Goal: Task Accomplishment & Management: Manage account settings

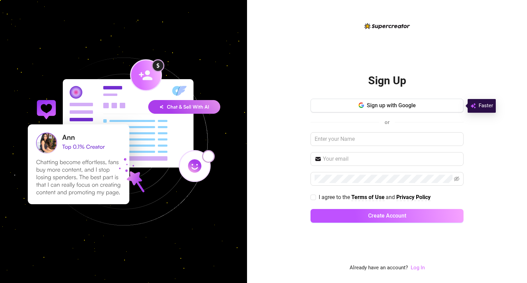
click at [420, 267] on link "Log In" at bounding box center [418, 268] width 14 height 6
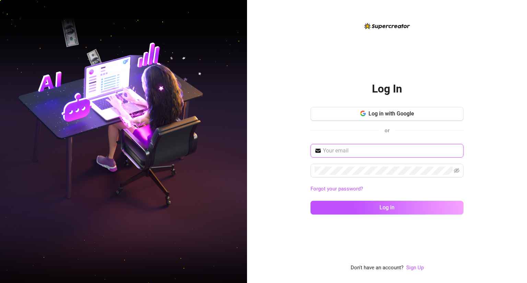
click at [343, 152] on input "text" at bounding box center [391, 151] width 137 height 8
type input "[EMAIL_ADDRESS][DOMAIN_NAME]"
click at [311, 201] on button "Log in" at bounding box center [387, 208] width 153 height 14
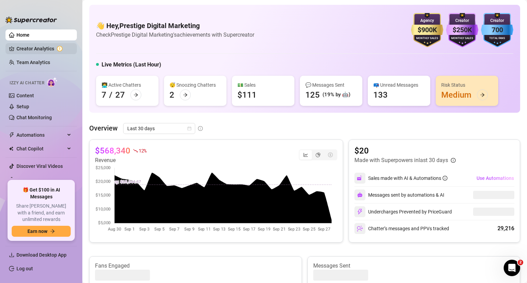
click at [33, 52] on link "Creator Analytics" at bounding box center [43, 48] width 55 height 11
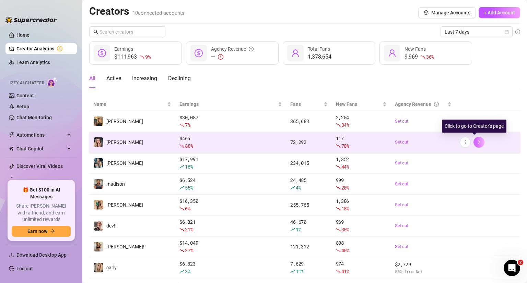
click at [478, 143] on button "button" at bounding box center [479, 142] width 11 height 11
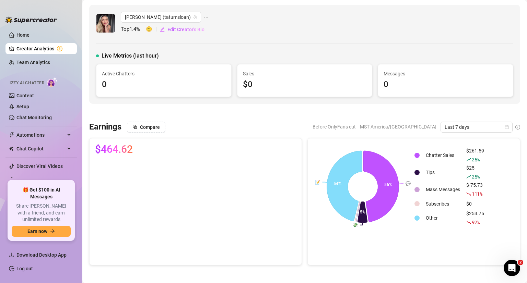
click at [19, 48] on link "Creator Analytics" at bounding box center [43, 48] width 55 height 11
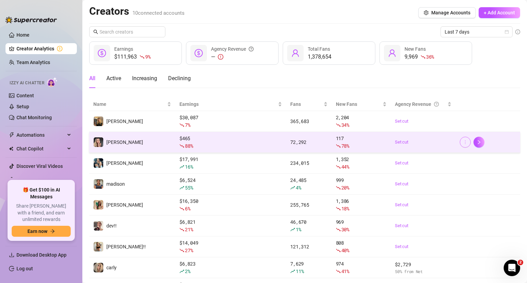
click at [463, 144] on icon "more" at bounding box center [465, 142] width 5 height 5
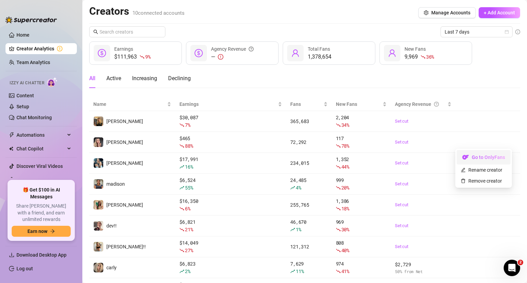
click at [471, 156] on link "Go to OnlyFans" at bounding box center [484, 158] width 54 height 5
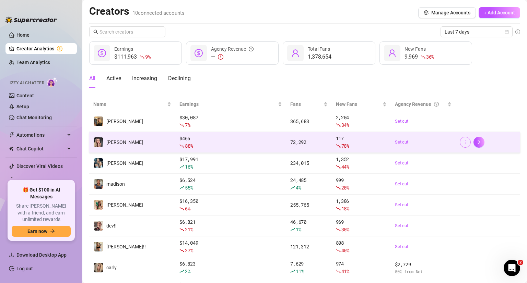
click at [463, 143] on icon "more" at bounding box center [465, 142] width 5 height 5
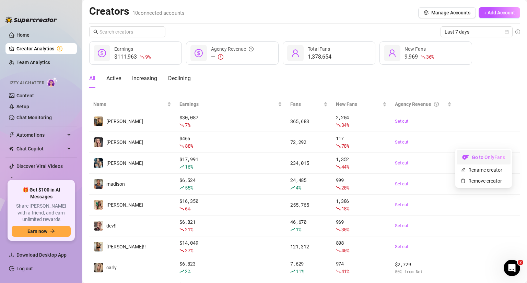
click at [473, 158] on link "Go to OnlyFans" at bounding box center [484, 158] width 54 height 5
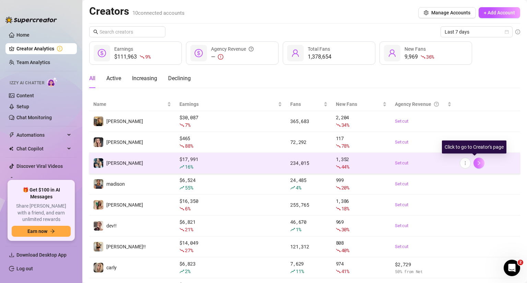
click at [477, 163] on icon "right" at bounding box center [479, 163] width 5 height 5
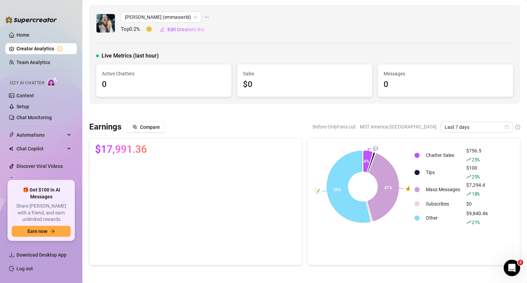
scroll to position [248, 0]
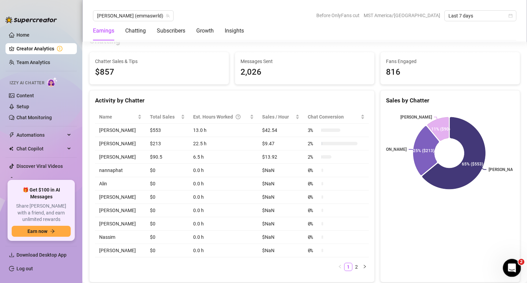
click at [515, 269] on div "Open Intercom Messenger" at bounding box center [511, 267] width 23 height 23
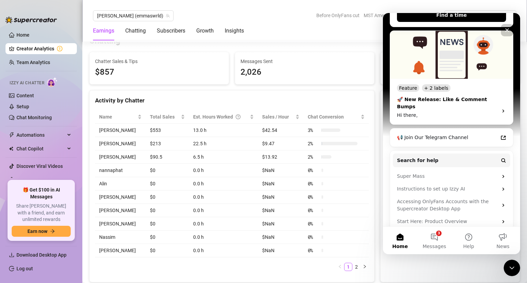
scroll to position [0, 0]
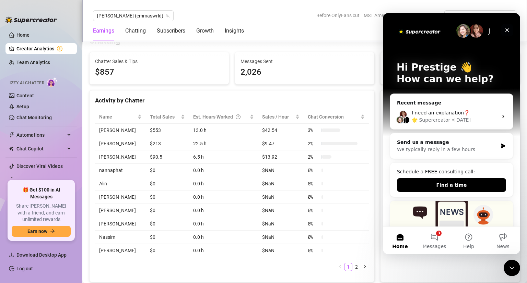
click at [508, 30] on icon "Close" at bounding box center [507, 30] width 4 height 4
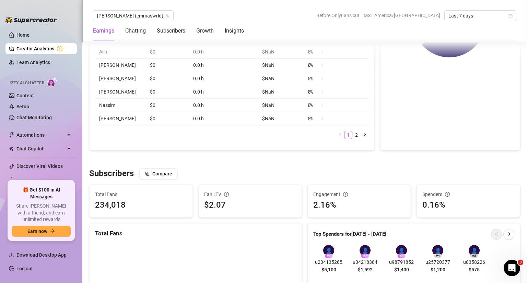
scroll to position [388, 0]
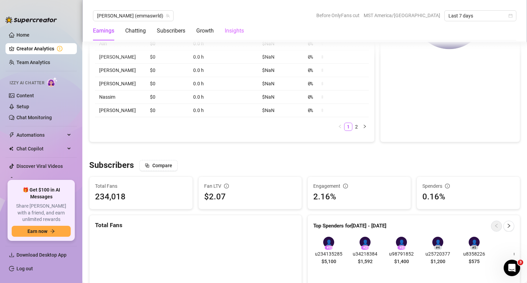
click at [226, 37] on div "Insights" at bounding box center [234, 30] width 19 height 19
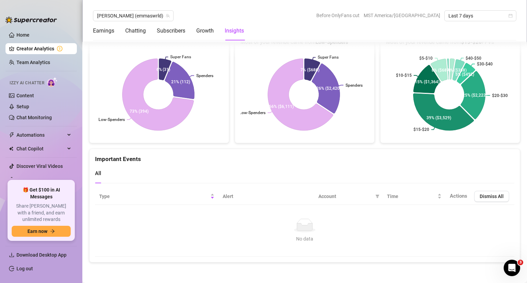
scroll to position [1949, 0]
click at [43, 50] on link "Creator Analytics" at bounding box center [43, 48] width 55 height 11
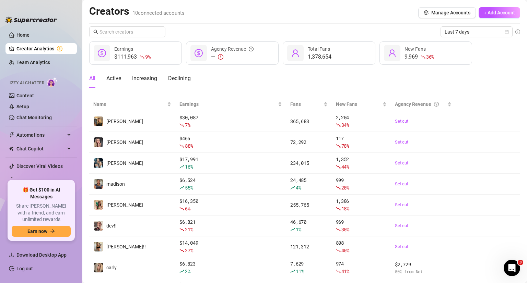
drag, startPoint x: 481, startPoint y: 0, endPoint x: 361, endPoint y: 3, distance: 120.5
click at [361, 3] on main "Creators 10 connected accounts Manage Accounts + Add Account Last 7 days $111,9…" at bounding box center [304, 180] width 445 height 360
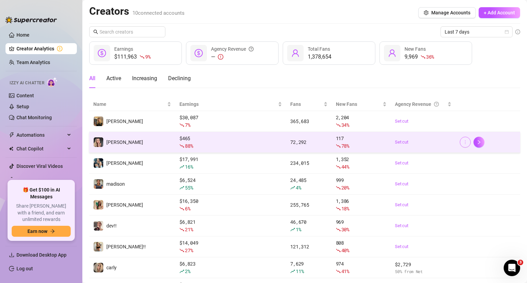
click at [463, 144] on span "button" at bounding box center [465, 142] width 5 height 5
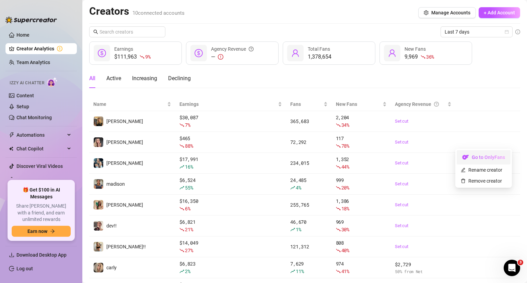
click at [463, 156] on link "Go to OnlyFans" at bounding box center [484, 158] width 54 height 5
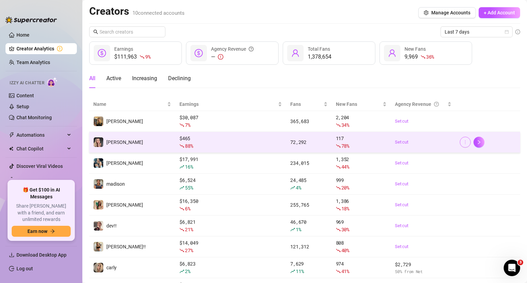
click at [465, 141] on icon "more" at bounding box center [465, 142] width 1 height 4
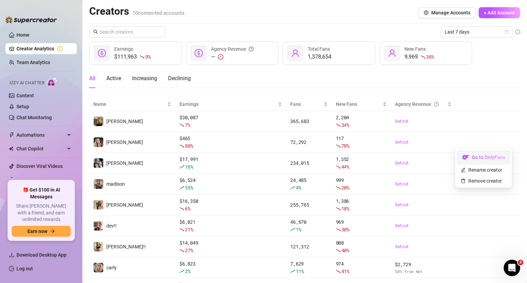
click at [479, 156] on link "Go to OnlyFans" at bounding box center [484, 158] width 54 height 5
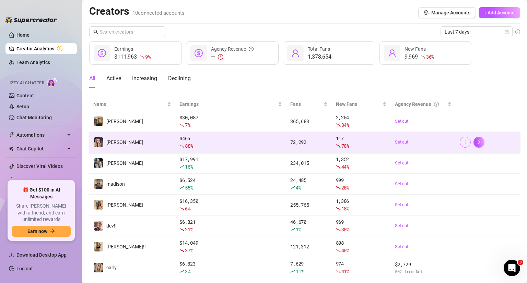
click at [463, 141] on icon "more" at bounding box center [465, 142] width 5 height 5
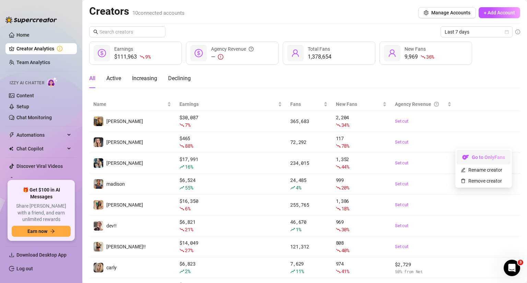
click at [476, 158] on link "Go to OnlyFans" at bounding box center [484, 158] width 54 height 5
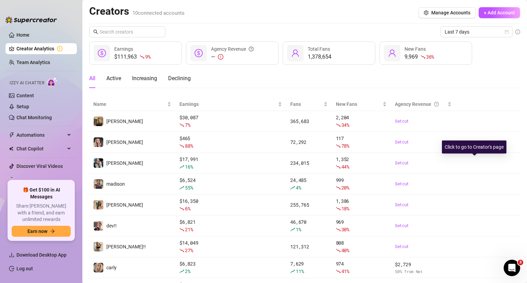
click at [448, 142] on div "Click to go to Creator's page" at bounding box center [474, 147] width 65 height 13
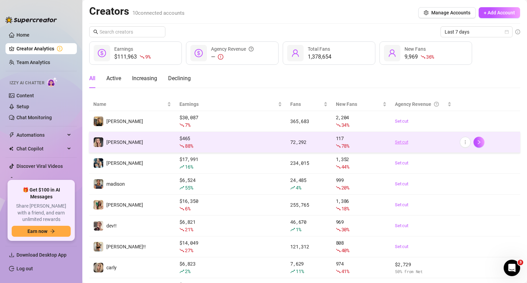
click at [416, 139] on link "Set cut" at bounding box center [423, 142] width 56 height 7
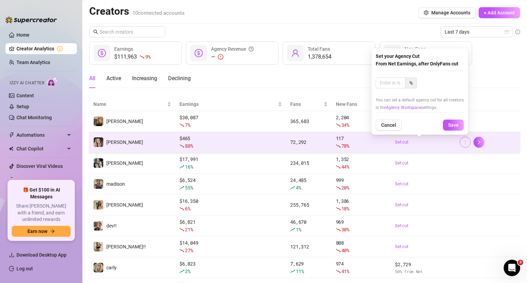
click at [460, 146] on button "button" at bounding box center [465, 142] width 11 height 11
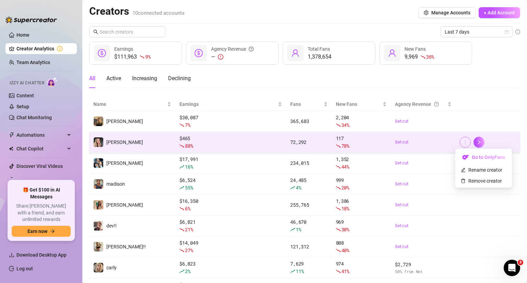
click at [460, 146] on button "button" at bounding box center [465, 142] width 11 height 11
click at [460, 142] on button "button" at bounding box center [465, 142] width 11 height 11
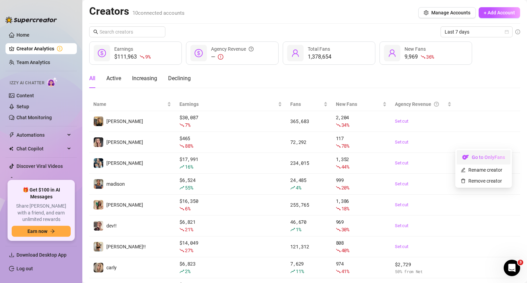
click at [465, 156] on link "Go to OnlyFans" at bounding box center [484, 158] width 54 height 5
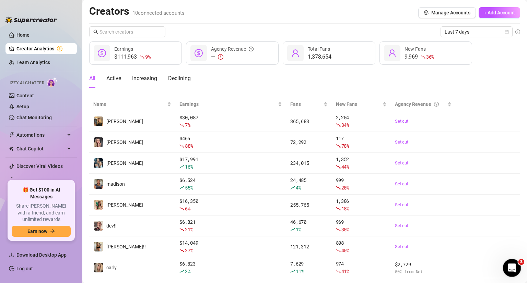
click at [510, 268] on icon "Open Intercom Messenger" at bounding box center [510, 267] width 11 height 11
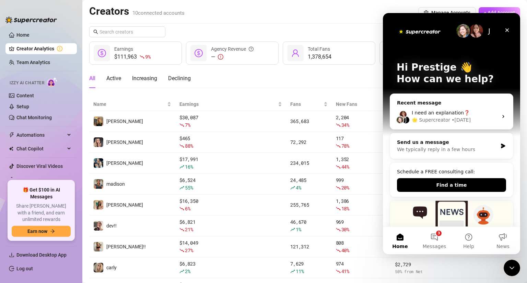
scroll to position [12, 0]
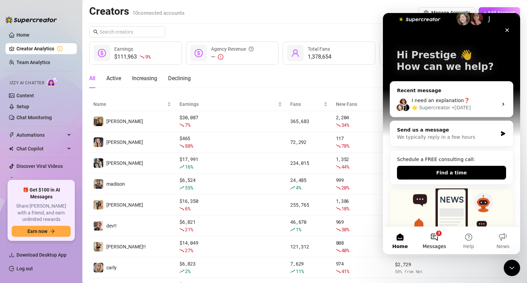
click at [438, 242] on button "3 Messages" at bounding box center [434, 240] width 34 height 27
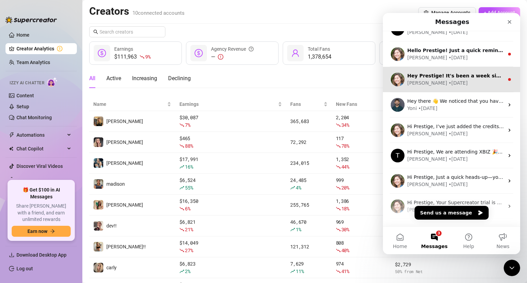
scroll to position [85, 0]
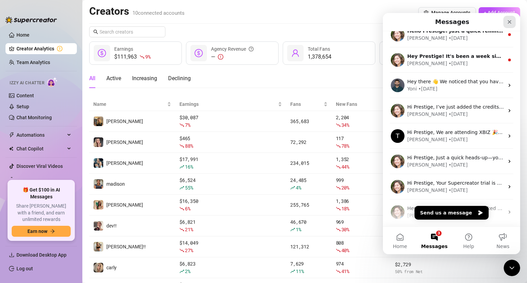
click at [511, 20] on icon "Close" at bounding box center [509, 21] width 5 height 5
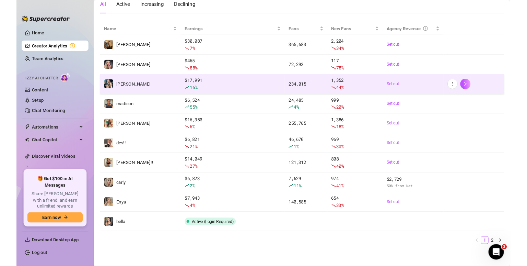
scroll to position [75, 0]
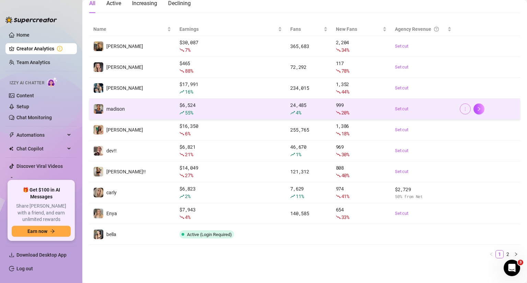
click at [460, 110] on button "button" at bounding box center [465, 109] width 11 height 11
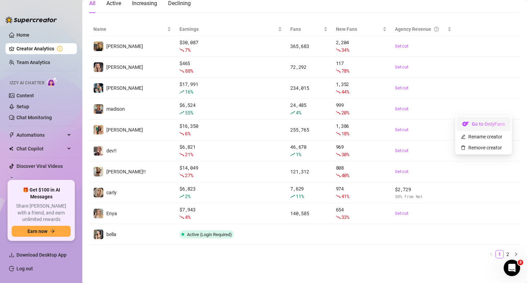
click at [466, 126] on link "Go to OnlyFans" at bounding box center [484, 125] width 54 height 5
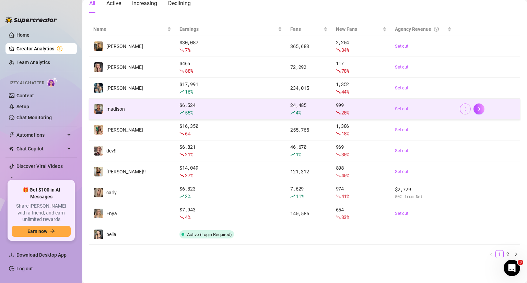
click at [463, 110] on icon "more" at bounding box center [465, 109] width 5 height 5
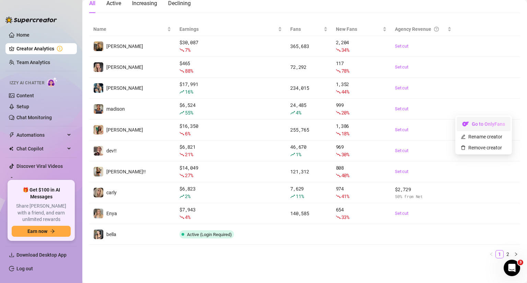
click at [479, 124] on link "Go to OnlyFans" at bounding box center [484, 125] width 54 height 5
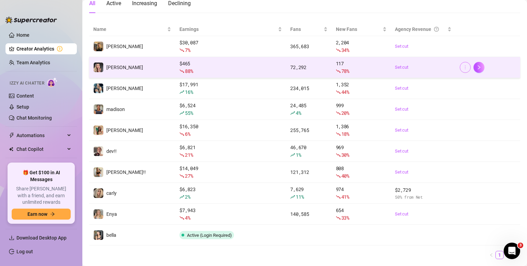
click at [463, 68] on icon "more" at bounding box center [465, 67] width 5 height 5
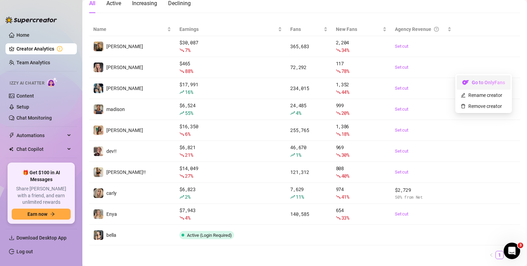
click at [475, 85] on link "Go to OnlyFans" at bounding box center [484, 83] width 54 height 5
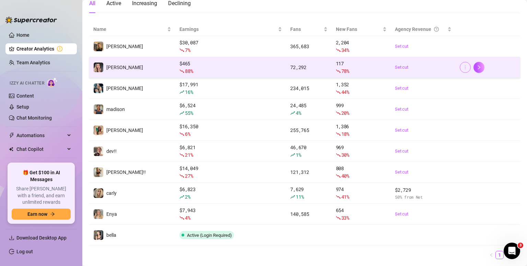
click at [463, 66] on icon "more" at bounding box center [465, 67] width 5 height 5
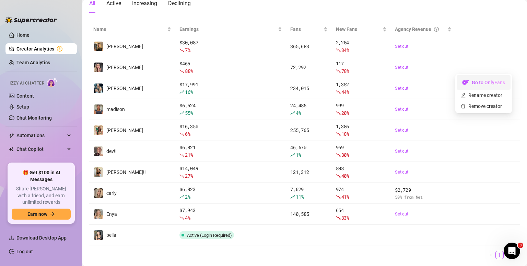
click at [471, 81] on link "Go to OnlyFans" at bounding box center [484, 83] width 54 height 5
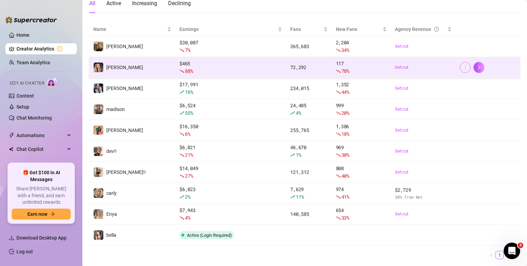
click at [465, 65] on icon "more" at bounding box center [465, 67] width 1 height 4
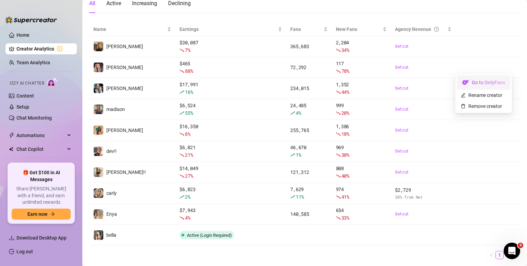
click at [471, 81] on link "Go to OnlyFans" at bounding box center [484, 83] width 54 height 5
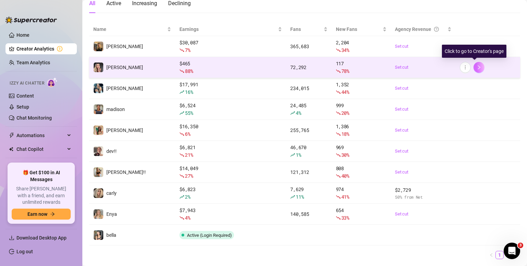
click at [477, 68] on icon "right" at bounding box center [479, 67] width 5 height 5
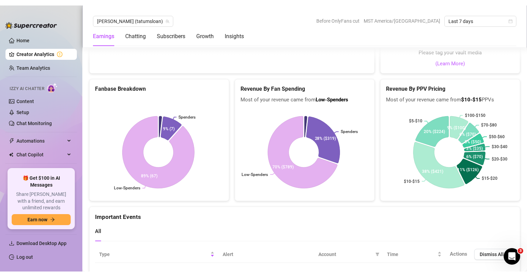
scroll to position [1556, 0]
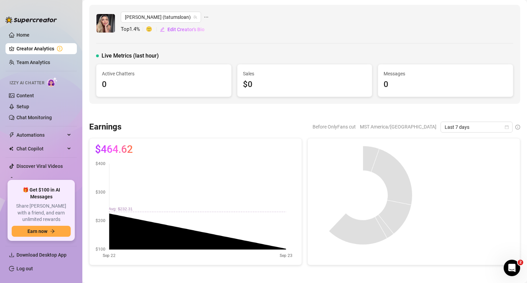
click at [25, 53] on link "Creator Analytics" at bounding box center [43, 48] width 55 height 11
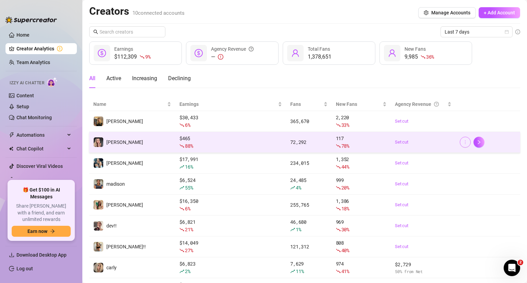
click at [463, 143] on icon "more" at bounding box center [465, 142] width 5 height 5
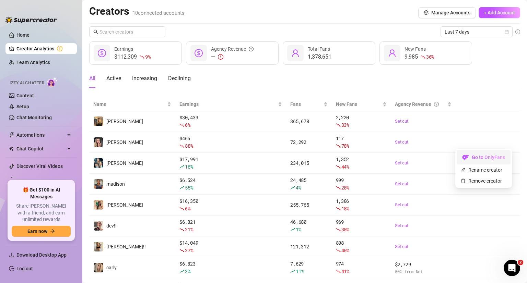
click at [468, 158] on link "Go to OnlyFans" at bounding box center [484, 158] width 54 height 5
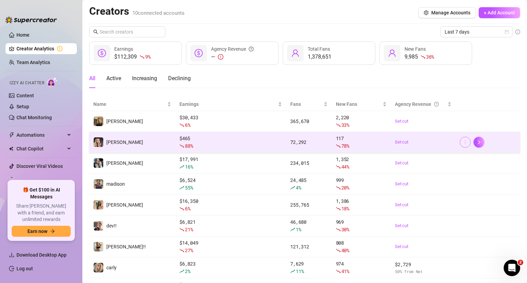
click at [463, 142] on icon "more" at bounding box center [465, 142] width 5 height 5
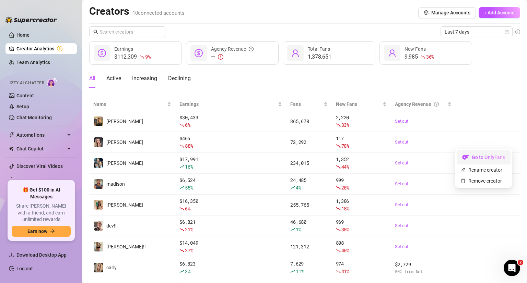
click at [485, 156] on link "Go to OnlyFans" at bounding box center [484, 158] width 54 height 5
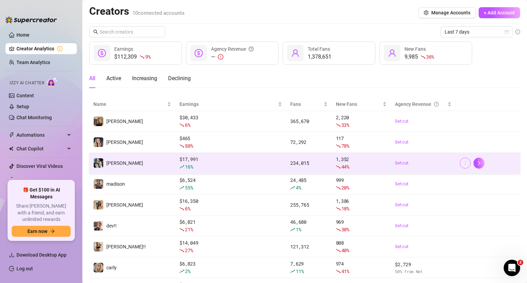
click at [463, 165] on icon "more" at bounding box center [465, 163] width 5 height 5
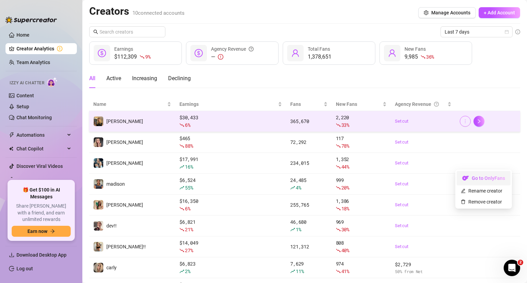
click at [463, 122] on icon "more" at bounding box center [465, 121] width 5 height 5
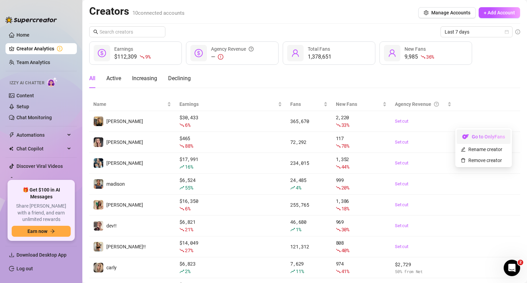
click at [477, 137] on link "Go to OnlyFans" at bounding box center [484, 138] width 54 height 5
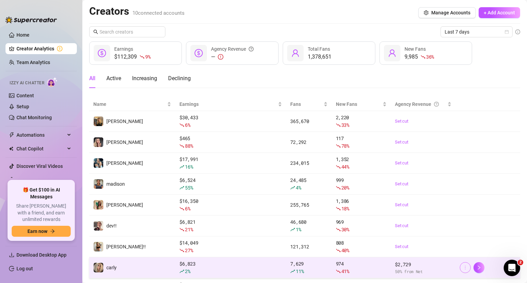
click at [463, 266] on icon "more" at bounding box center [465, 268] width 5 height 5
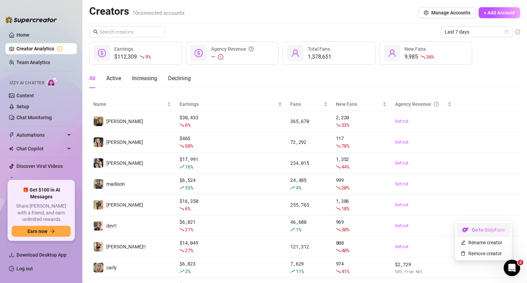
click at [471, 232] on link "Go to OnlyFans" at bounding box center [484, 231] width 54 height 5
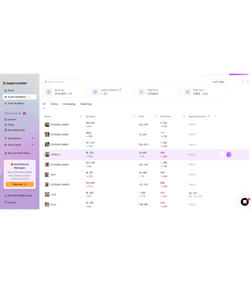
scroll to position [16, 0]
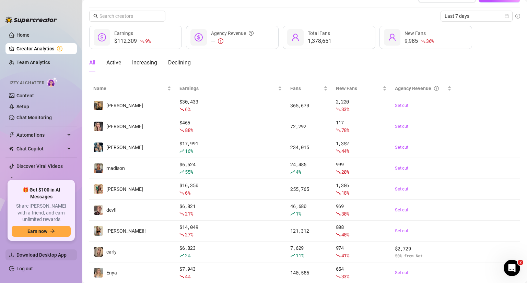
click at [23, 255] on span "Download Desktop App" at bounding box center [41, 255] width 50 height 5
